Goal: Information Seeking & Learning: Learn about a topic

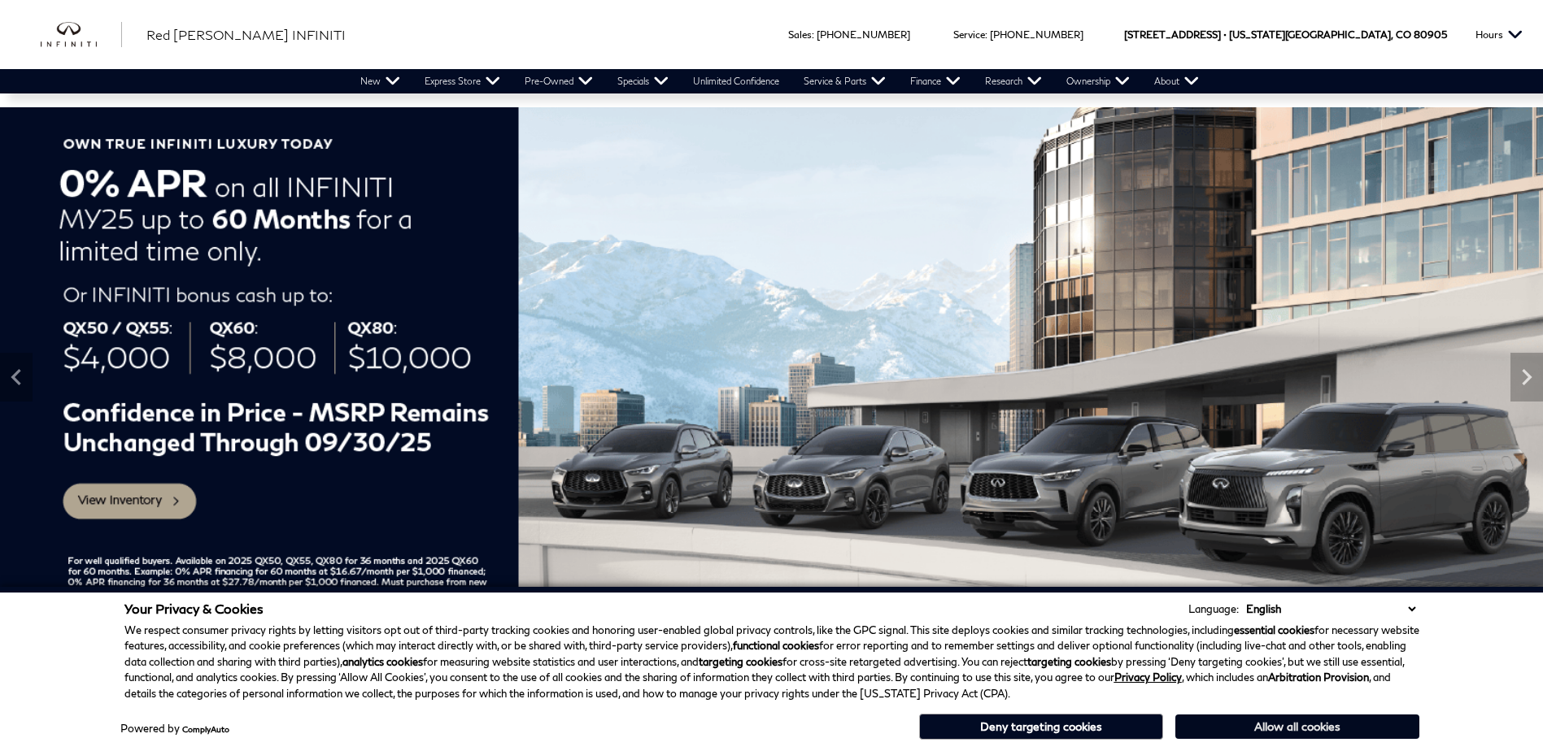
click at [1254, 732] on button "Allow all cookies" at bounding box center [1297, 727] width 244 height 24
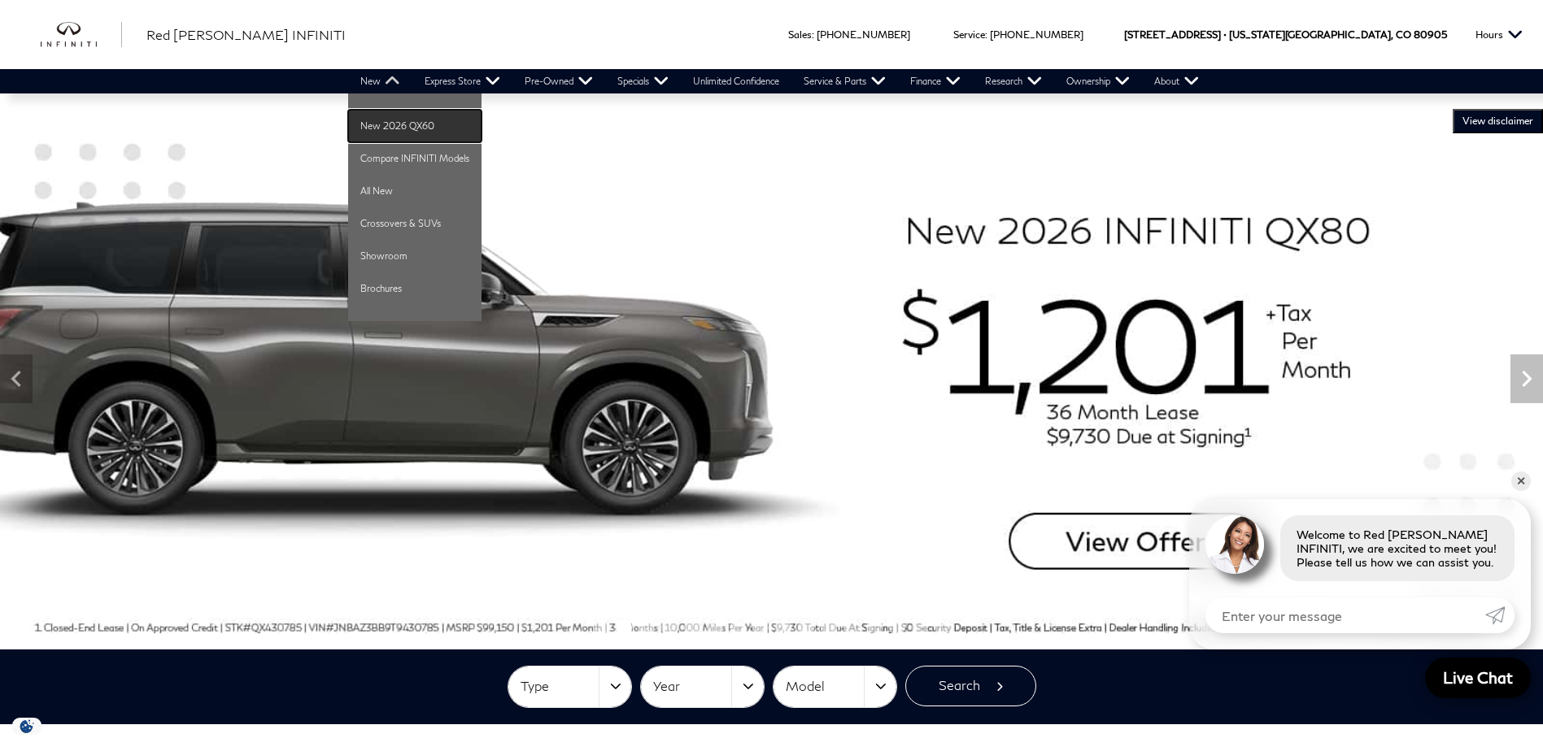
click at [391, 132] on link "New 2026 QX60" at bounding box center [414, 126] width 133 height 33
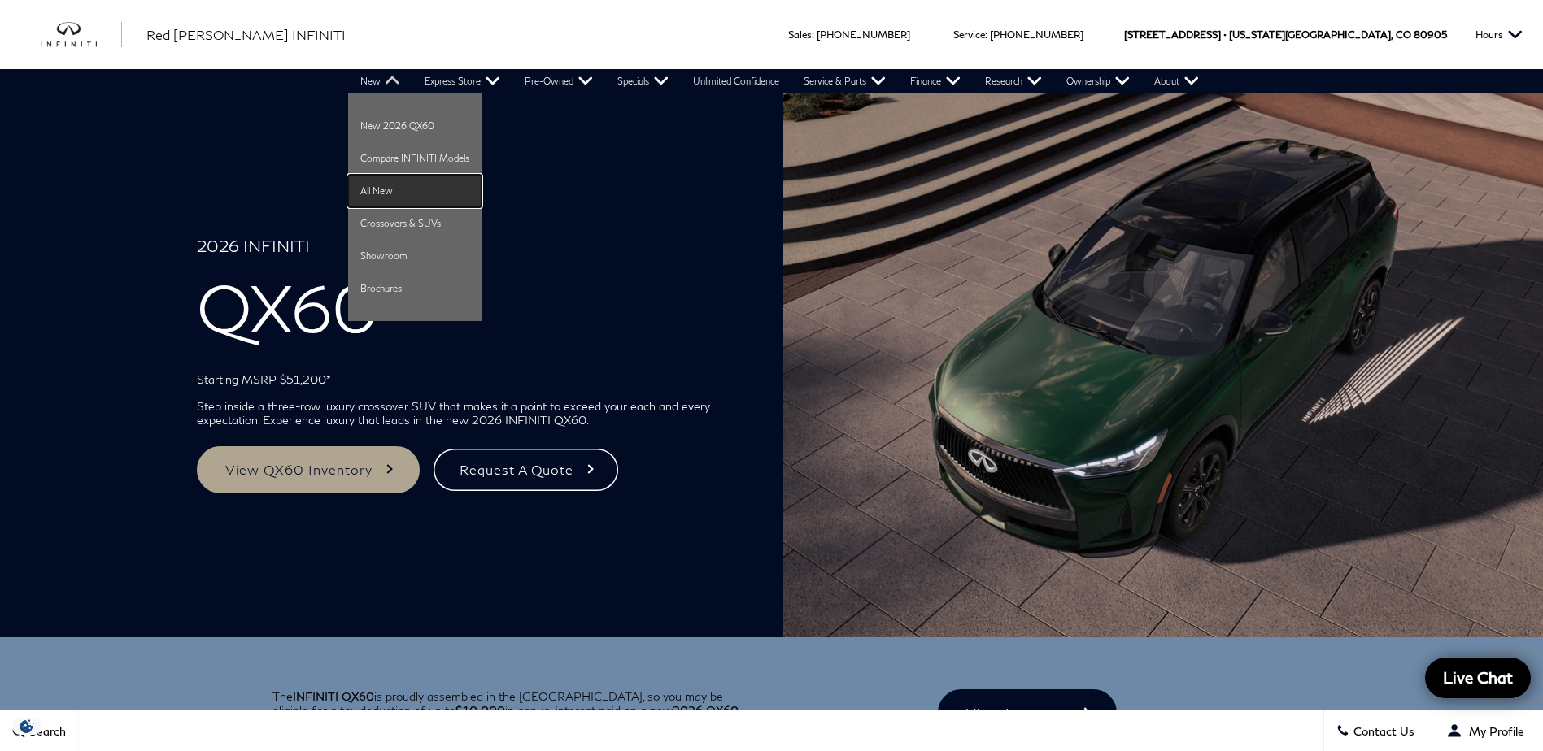
click at [416, 193] on link "All New" at bounding box center [414, 191] width 133 height 33
